Goal: Navigation & Orientation: Find specific page/section

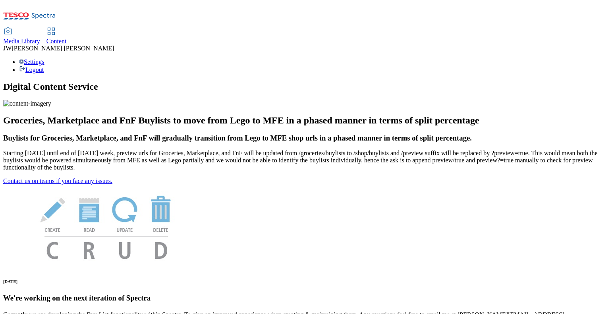
click at [40, 38] on span "Media Library" at bounding box center [21, 41] width 37 height 7
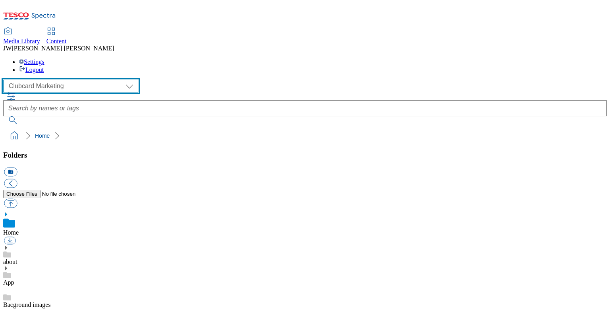
click at [72, 80] on select "Clubcard Marketing GHS Marketing UK GHS Product UK GHS ROI iGHS Marketing CE iG…" at bounding box center [70, 86] width 135 height 13
select select "flare-ghs-mktg"
click at [6, 80] on select "Clubcard Marketing GHS Marketing UK GHS Product UK GHS ROI iGHS Marketing CE iG…" at bounding box center [70, 86] width 135 height 13
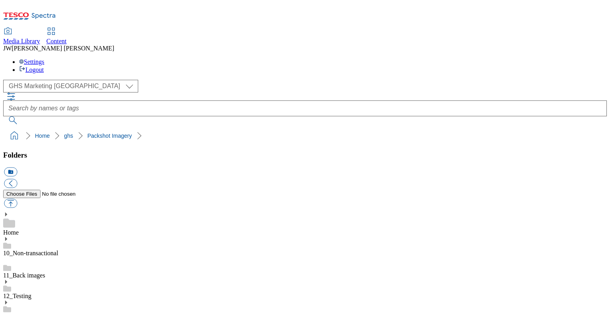
drag, startPoint x: 599, startPoint y: 114, endPoint x: 600, endPoint y: 120, distance: 5.6
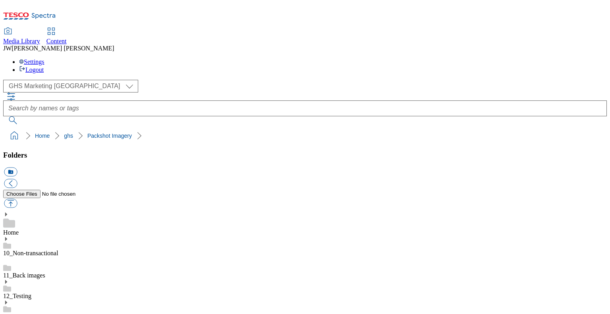
drag, startPoint x: 374, startPoint y: 177, endPoint x: 470, endPoint y: 184, distance: 96.4
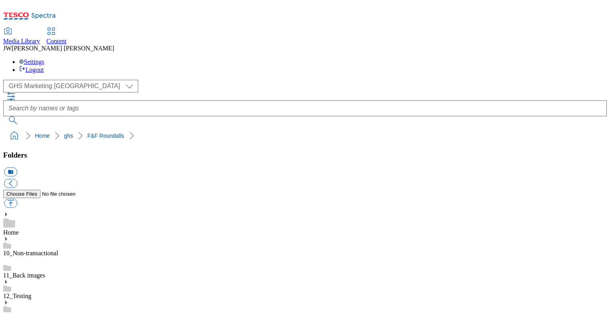
scroll to position [26, 0]
click at [577, 58] on div "Settings Logout" at bounding box center [305, 65] width 604 height 15
click at [455, 28] on div "Media Library Content JW Jason Webb Settings Logout" at bounding box center [305, 50] width 604 height 45
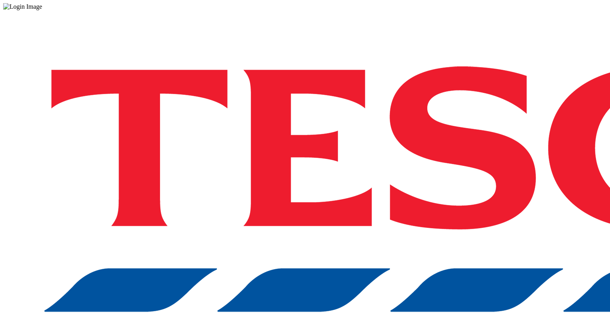
click at [580, 149] on div "Log in to the Spectra’s dashboard using Tesco’s credentials. If you don’t have …" at bounding box center [305, 207] width 604 height 395
click at [504, 176] on div "Log in to the Spectra’s dashboard using Tesco’s credentials. If you don’t have …" at bounding box center [305, 207] width 604 height 395
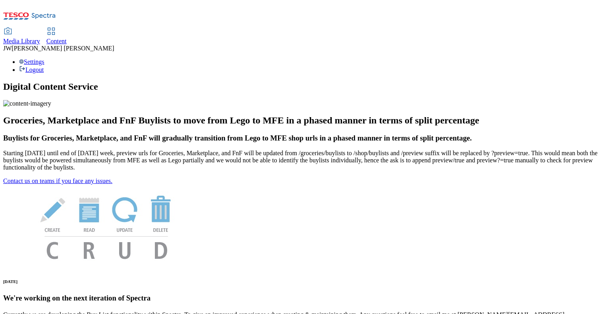
click at [40, 38] on span "Media Library" at bounding box center [21, 41] width 37 height 7
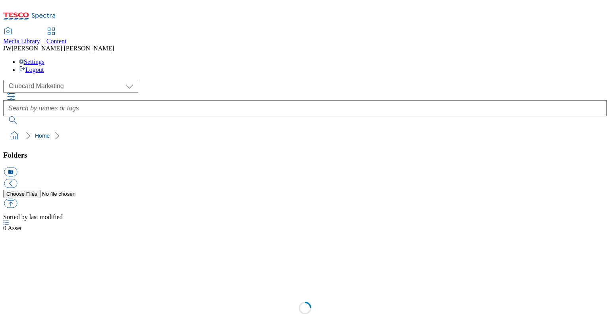
select select "flare-clubcard-mktg"
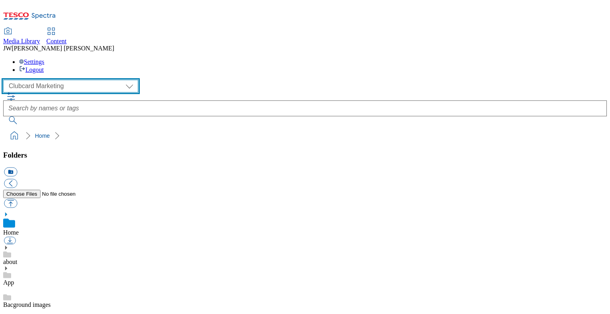
click at [77, 80] on select "Clubcard Marketing GHS Marketing UK GHS Product UK GHS ROI iGHS Marketing CE iG…" at bounding box center [70, 86] width 135 height 13
click at [79, 80] on select "Clubcard Marketing GHS Marketing UK GHS Product UK GHS ROI iGHS Marketing CE iG…" at bounding box center [70, 86] width 135 height 13
